Goal: Browse casually

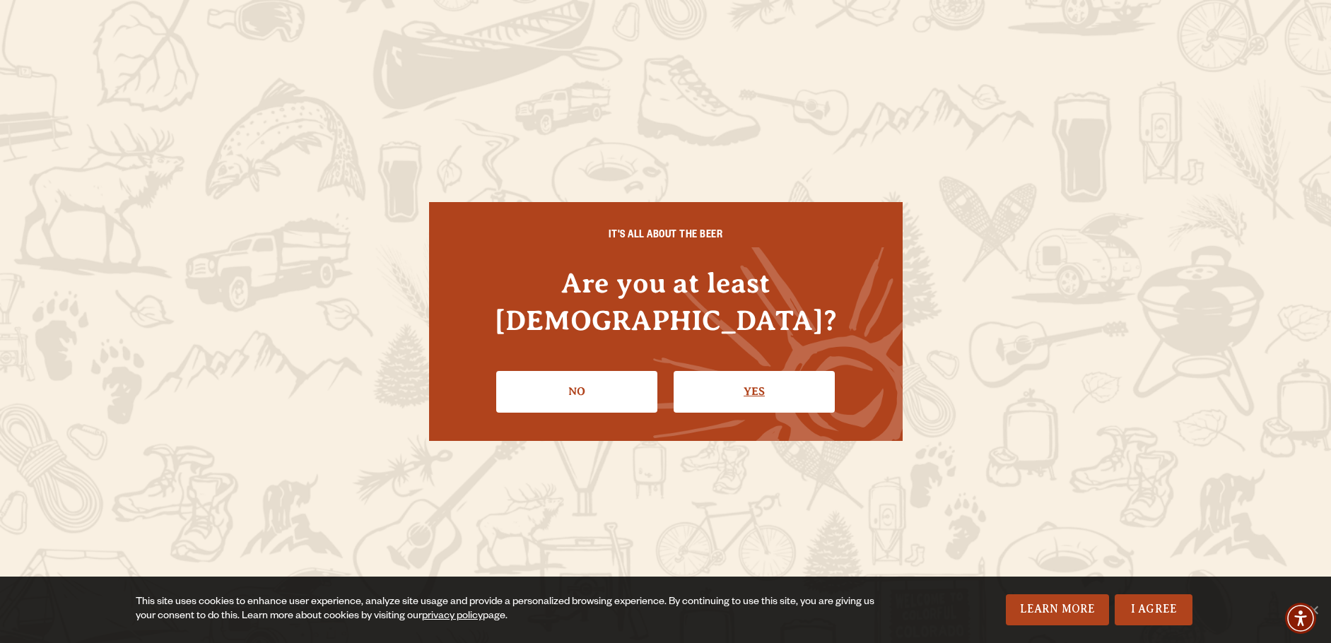
click at [759, 371] on link "Yes" at bounding box center [754, 391] width 161 height 41
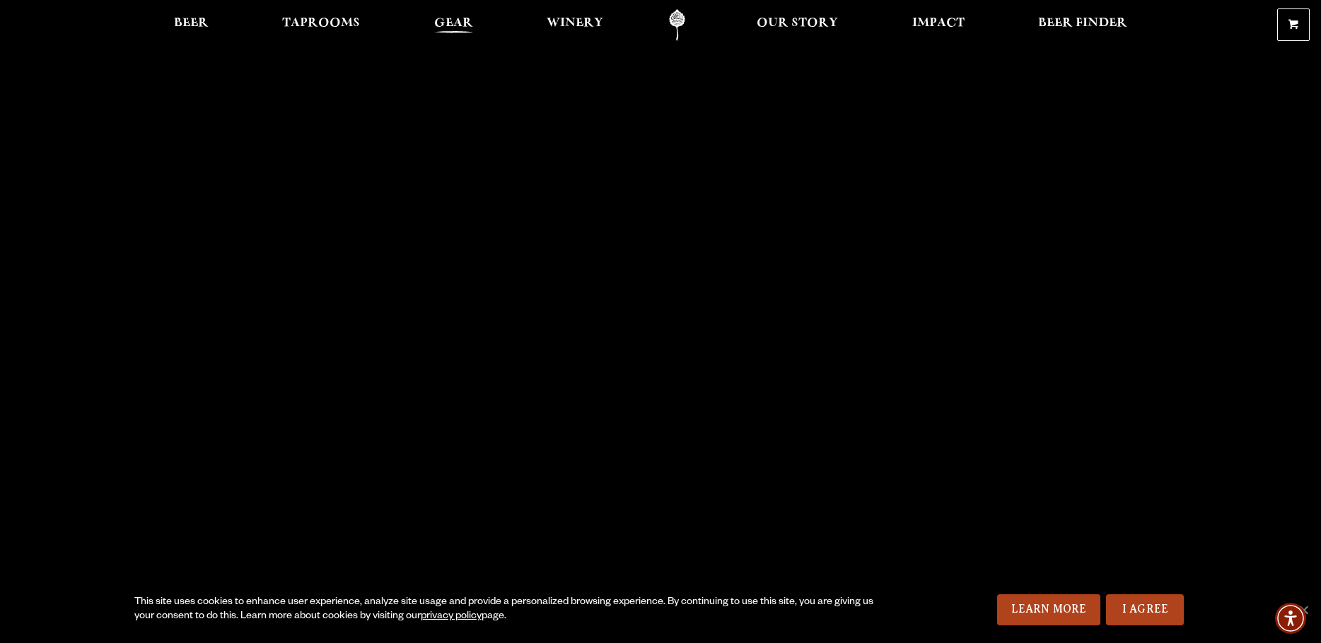
click at [441, 25] on span "Gear" at bounding box center [453, 23] width 39 height 11
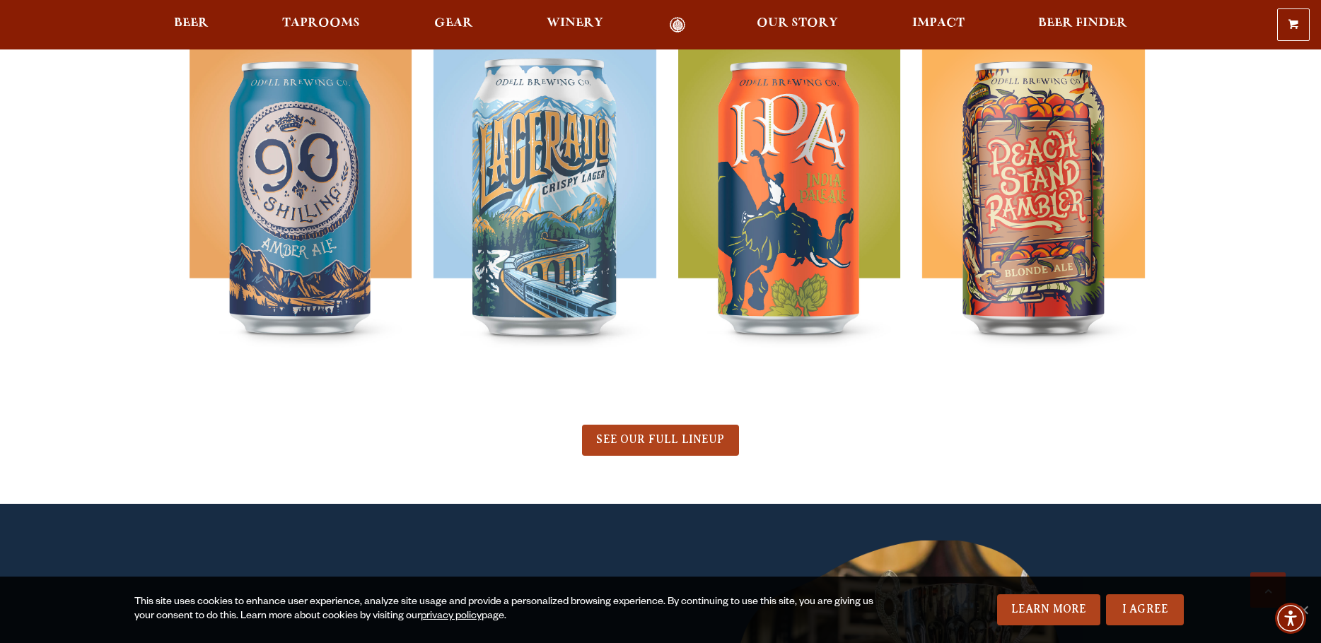
scroll to position [848, 0]
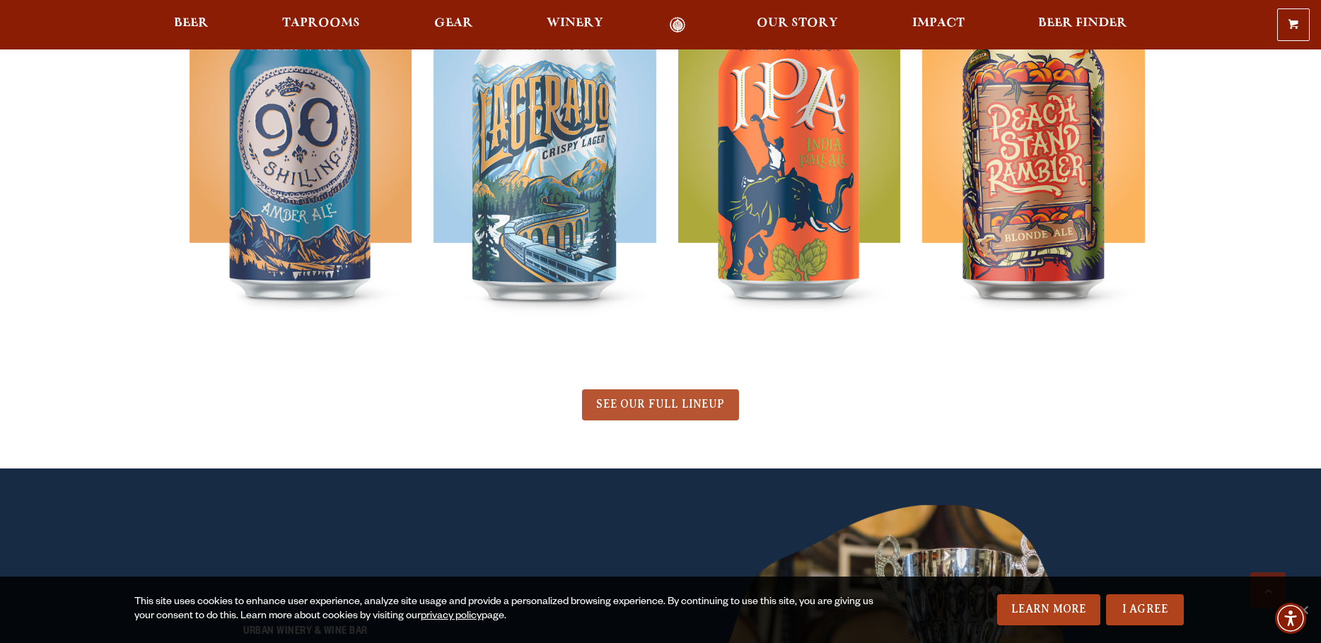
click at [684, 412] on link "SEE OUR FULL LINEUP" at bounding box center [660, 405] width 156 height 31
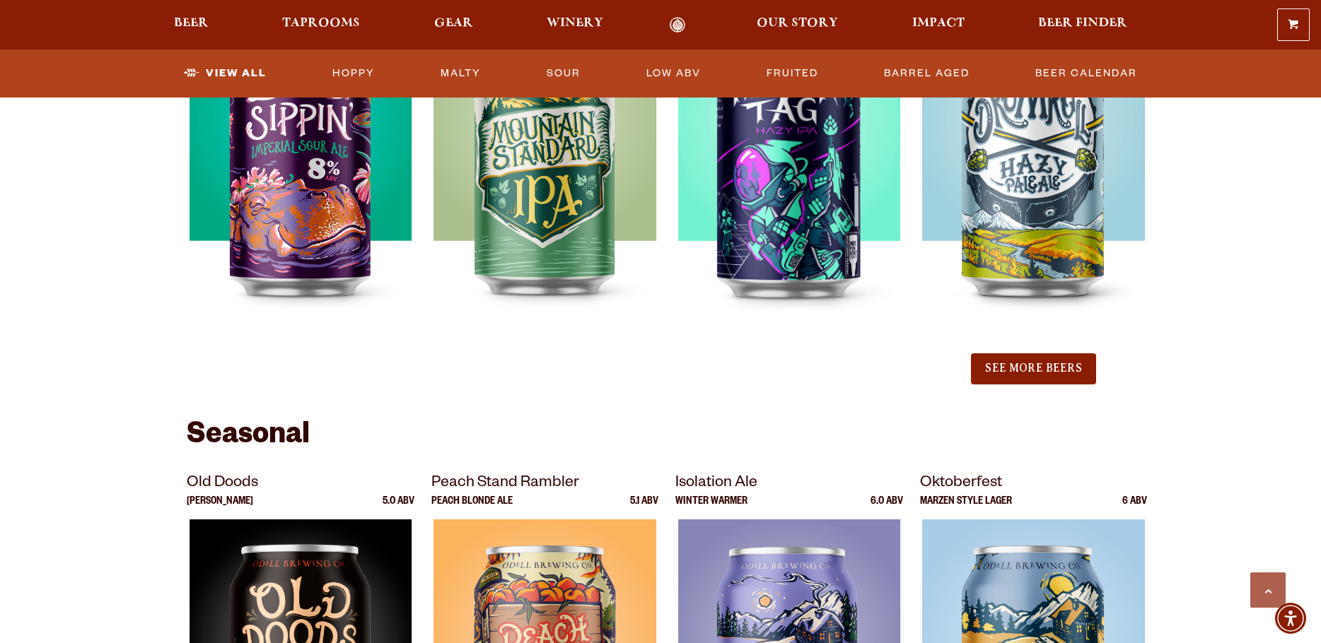
scroll to position [1626, 0]
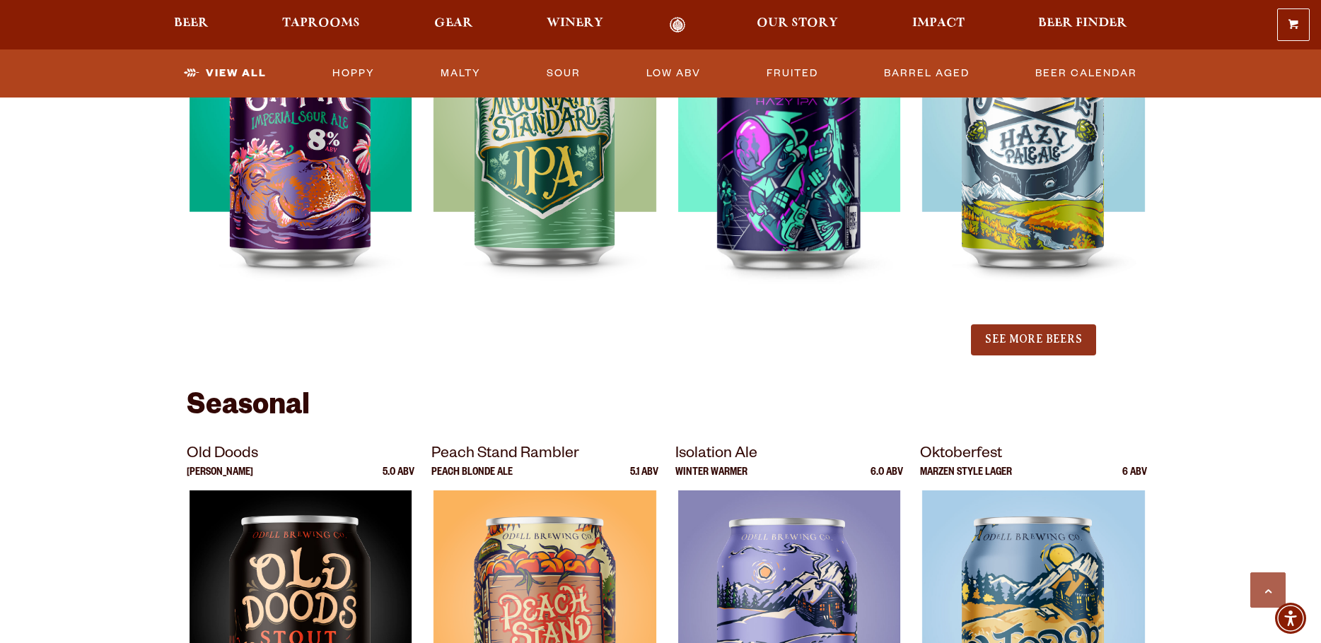
click at [1050, 343] on button "See More Beers" at bounding box center [1033, 339] width 124 height 31
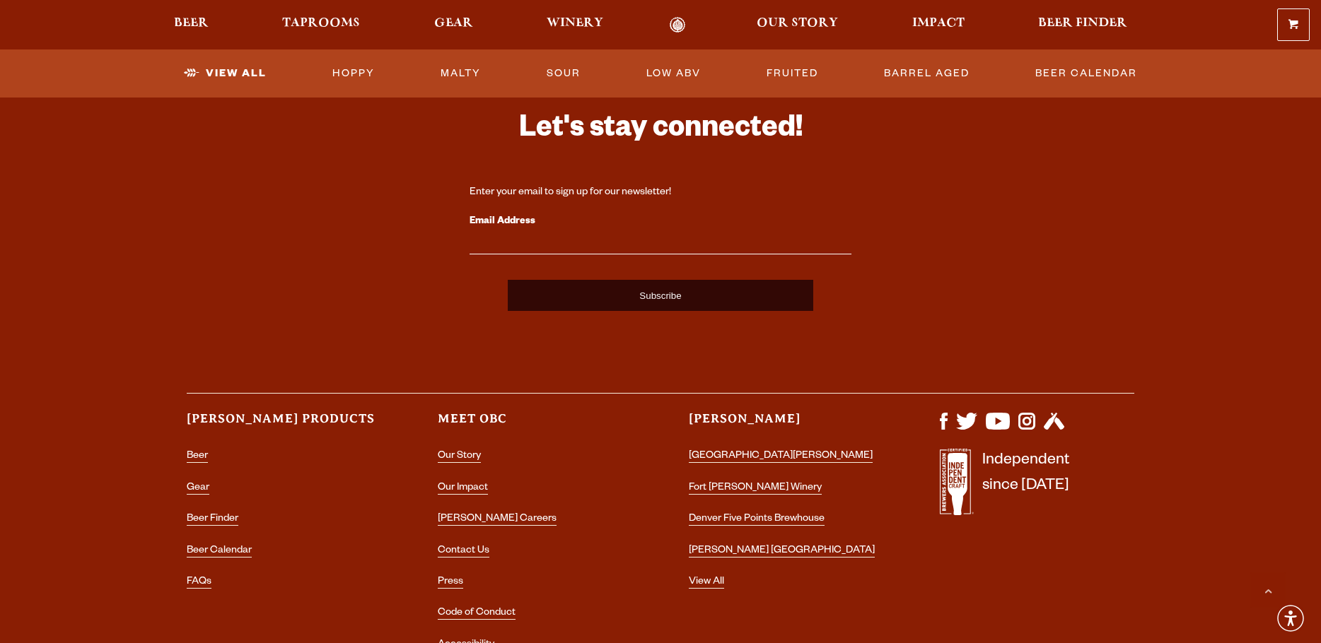
scroll to position [3888, 0]
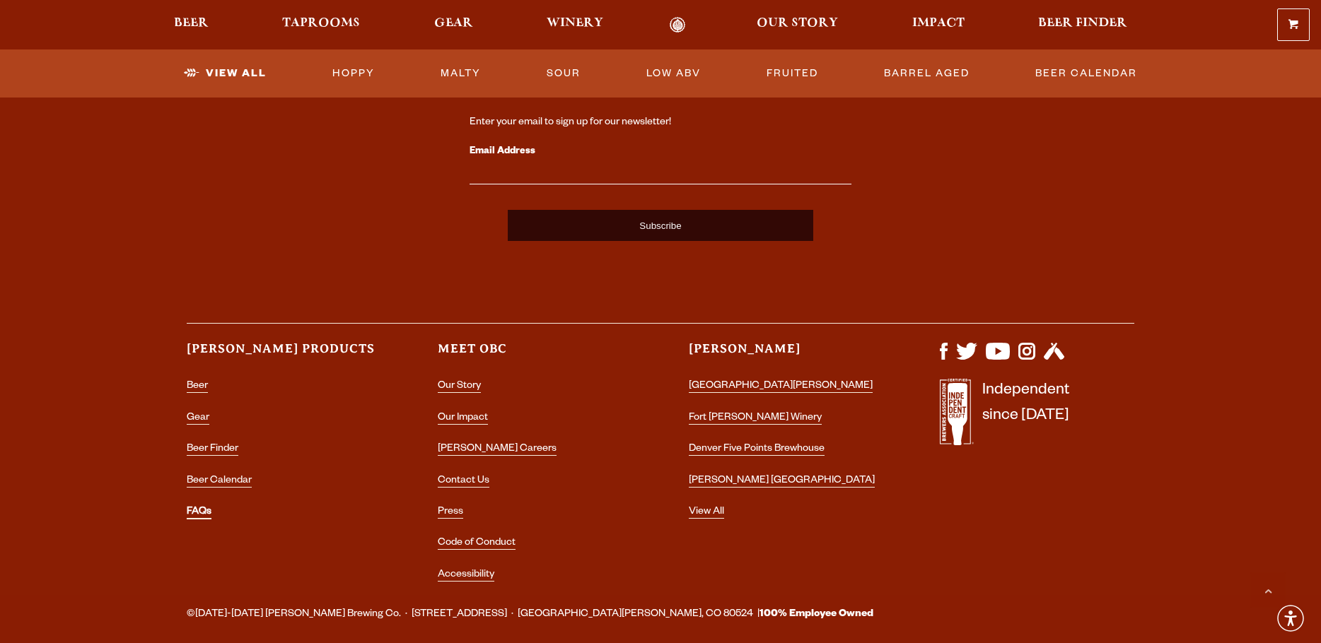
click at [201, 512] on link "FAQs" at bounding box center [199, 513] width 25 height 13
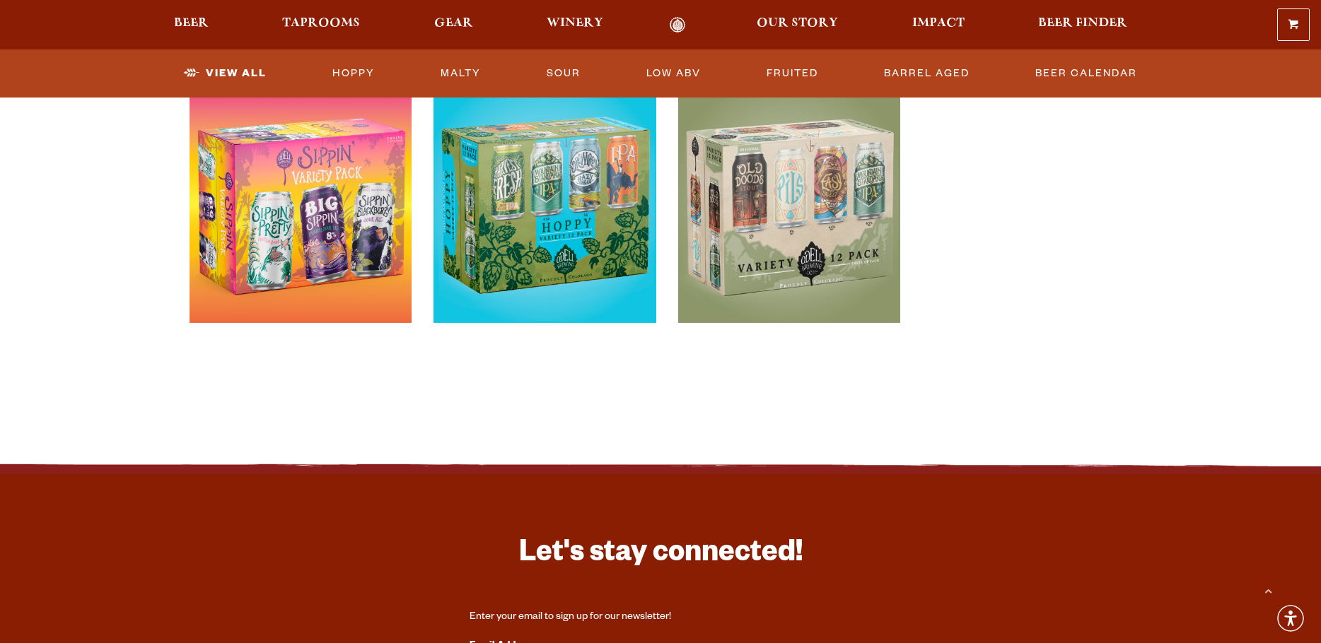
scroll to position [3148, 0]
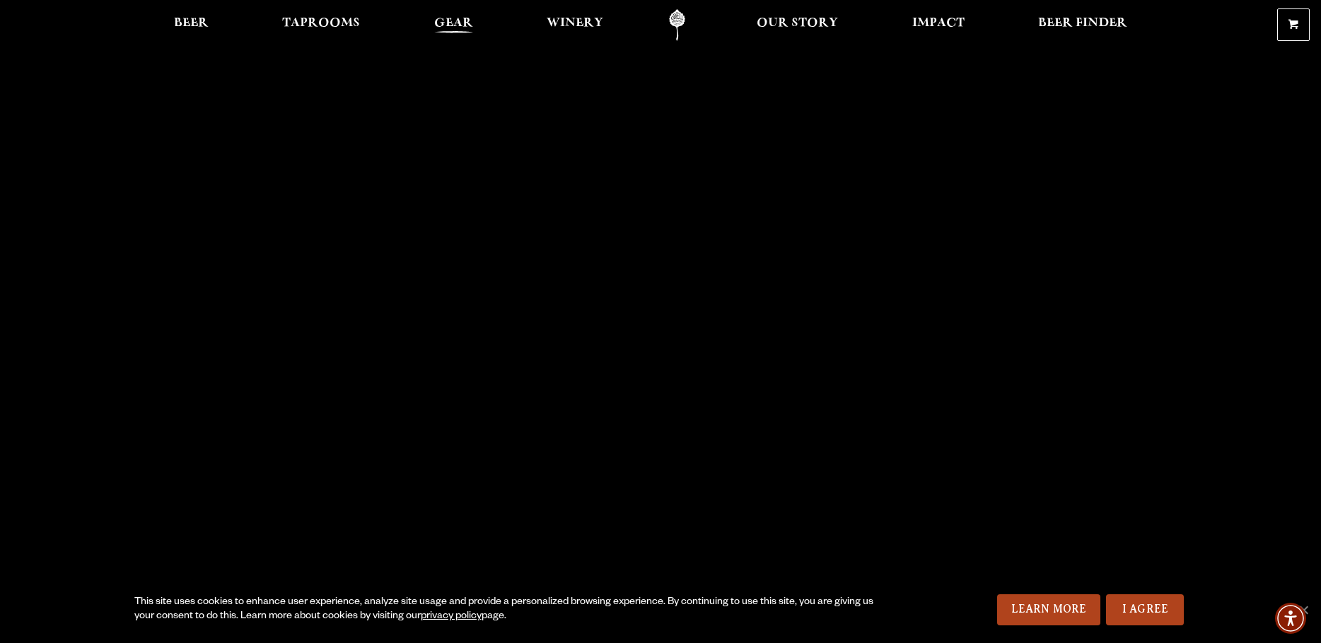
click at [459, 18] on span "Gear" at bounding box center [453, 23] width 39 height 11
